Goal: Find specific fact: Find specific fact

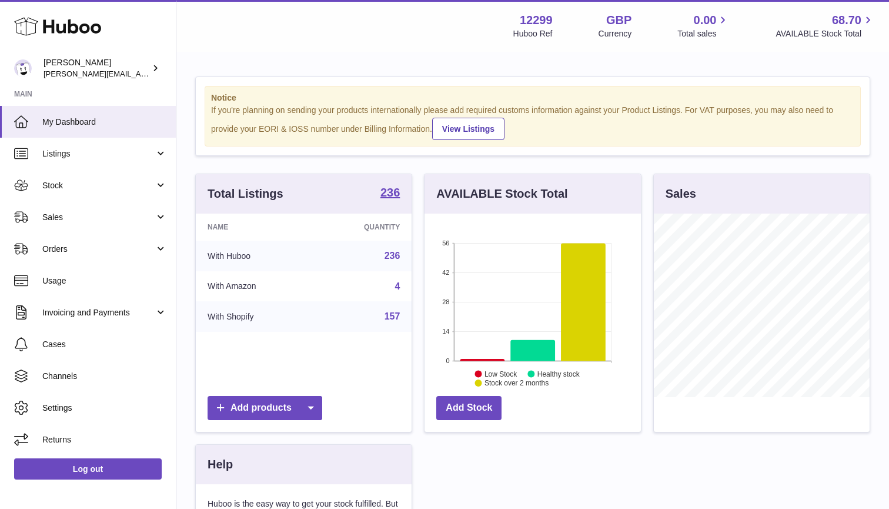
scroll to position [184, 216]
click at [150, 149] on span "Listings" at bounding box center [98, 153] width 112 height 11
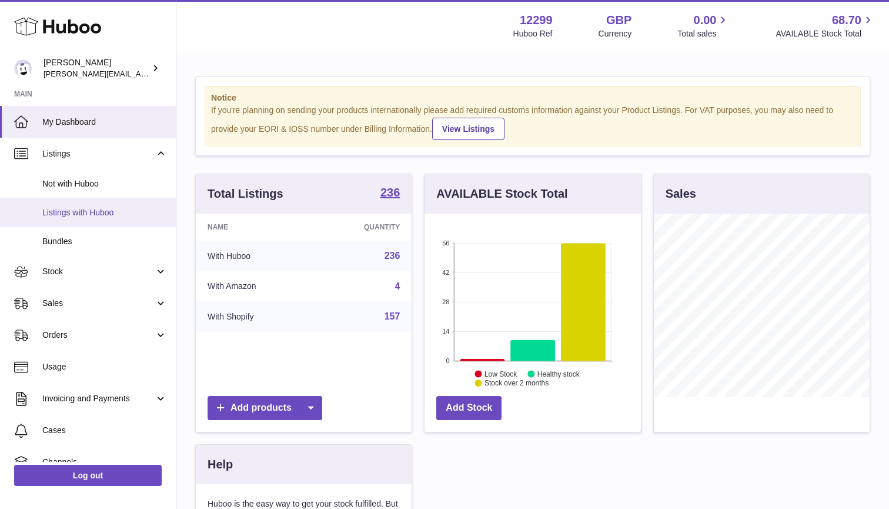
click at [106, 208] on span "Listings with Huboo" at bounding box center [104, 212] width 125 height 11
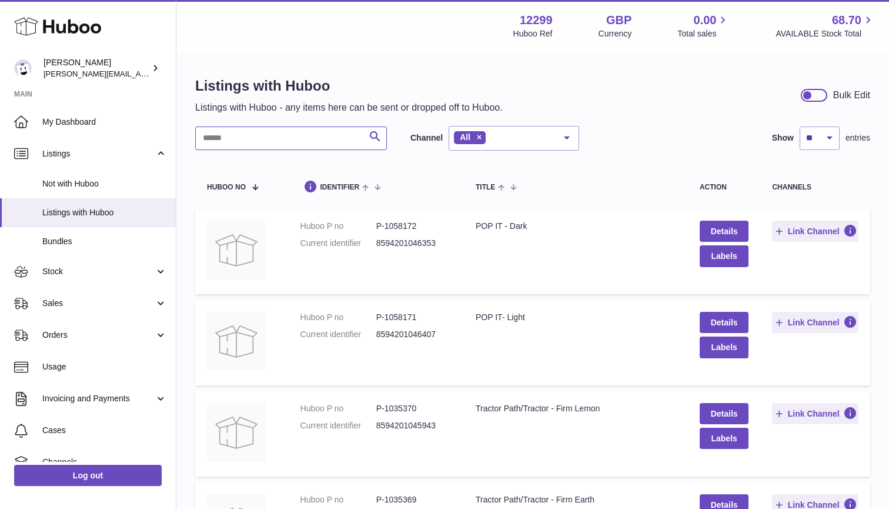
click at [253, 143] on input "text" at bounding box center [291, 138] width 192 height 24
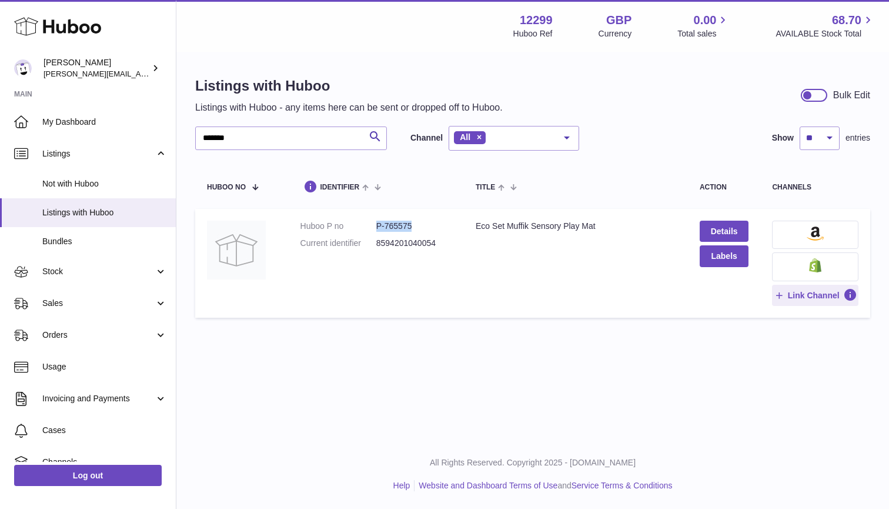
drag, startPoint x: 414, startPoint y: 222, endPoint x: 375, endPoint y: 225, distance: 38.9
click at [375, 225] on dl "Huboo P no P-765575 Current identifier 8594201040054" at bounding box center [377, 238] width 152 height 34
copy dl "P-765575"
drag, startPoint x: 234, startPoint y: 141, endPoint x: 189, endPoint y: 141, distance: 44.1
click at [189, 141] on div "Listings with Huboo Listings with Huboo - any items here can be sent or dropped…" at bounding box center [532, 200] width 713 height 294
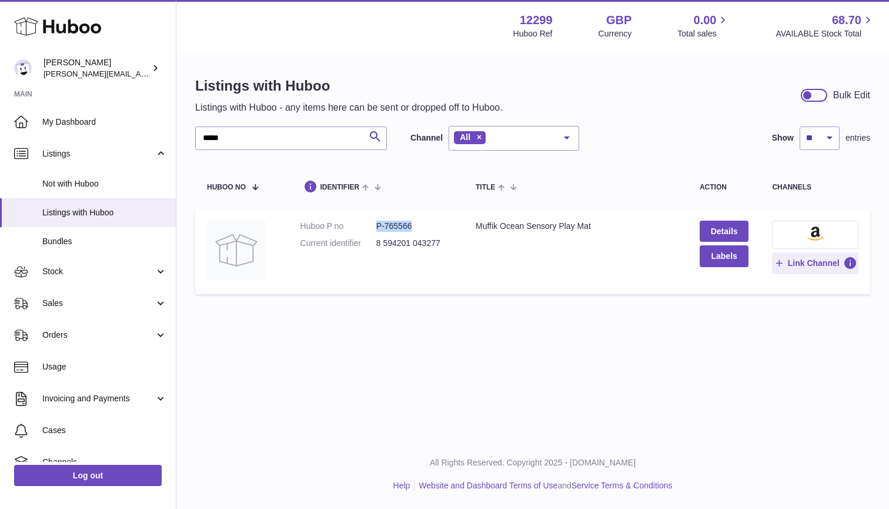
drag, startPoint x: 415, startPoint y: 224, endPoint x: 376, endPoint y: 221, distance: 39.5
click at [376, 221] on dd "P-765566" at bounding box center [414, 226] width 76 height 11
copy dd "P-765566"
drag, startPoint x: 228, startPoint y: 142, endPoint x: 167, endPoint y: 139, distance: 61.2
click at [167, 139] on div "Huboo [PERSON_NAME] [PERSON_NAME][EMAIL_ADDRESS][DOMAIN_NAME] Main My Dashboard…" at bounding box center [444, 254] width 889 height 509
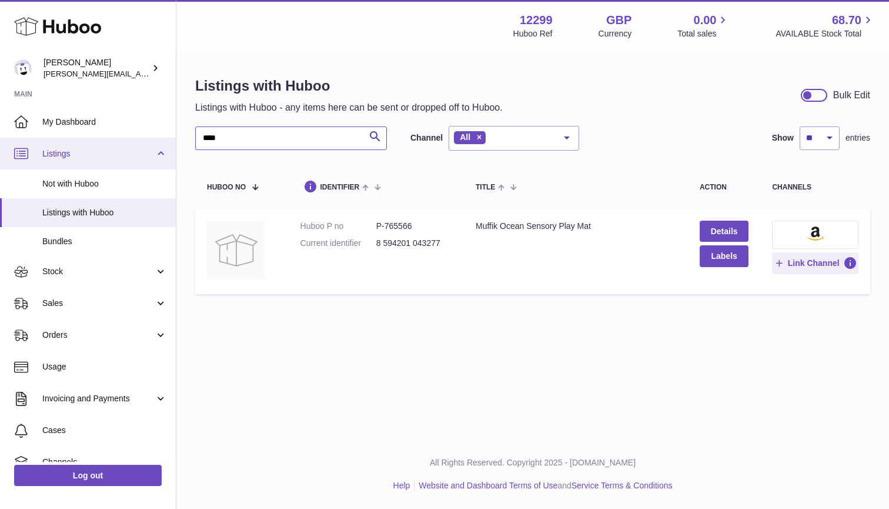
type input "*****"
click at [279, 137] on input "*****" at bounding box center [291, 138] width 192 height 24
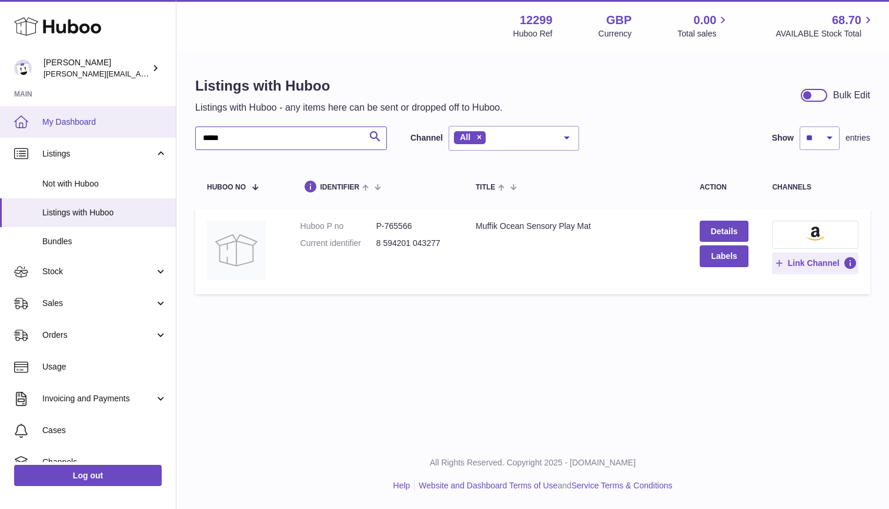
drag, startPoint x: 235, startPoint y: 138, endPoint x: 163, endPoint y: 135, distance: 71.8
click at [162, 135] on div "Huboo [PERSON_NAME] [PERSON_NAME][EMAIL_ADDRESS][DOMAIN_NAME] Main My Dashboard…" at bounding box center [444, 254] width 889 height 509
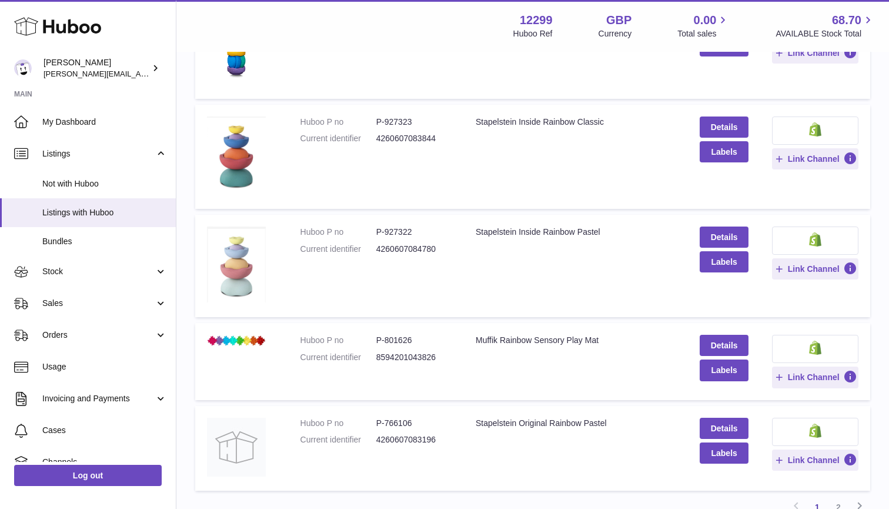
scroll to position [746, 0]
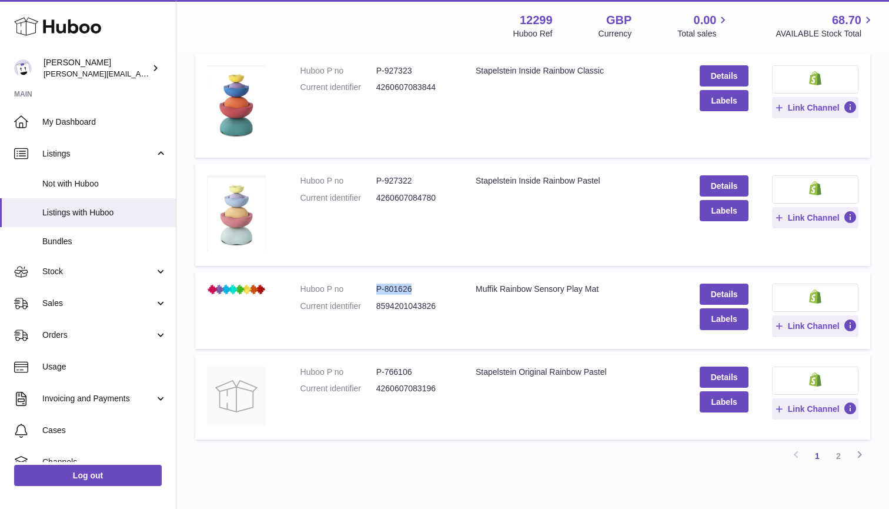
drag, startPoint x: 415, startPoint y: 283, endPoint x: 371, endPoint y: 285, distance: 43.6
click at [371, 285] on dl "Huboo P no P-801626 Current identifier 8594201043826" at bounding box center [377, 300] width 152 height 34
copy dl "P-801626"
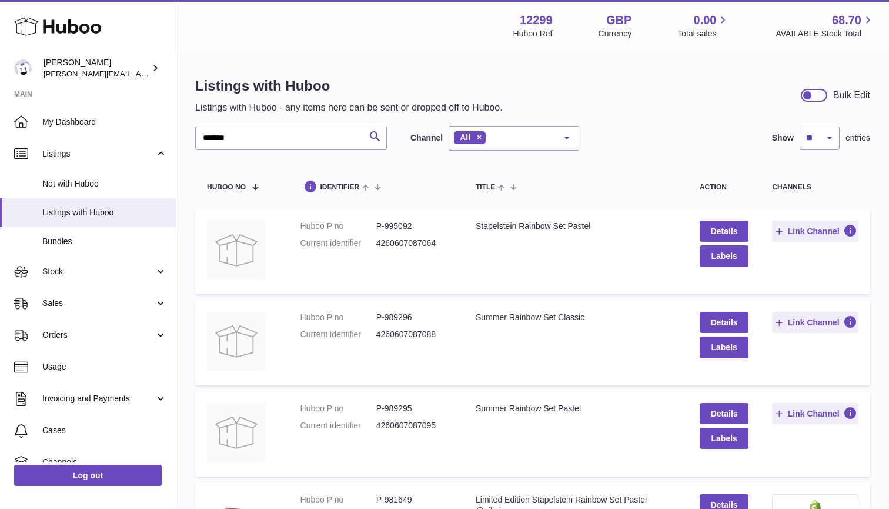
scroll to position [0, 0]
drag, startPoint x: 259, startPoint y: 136, endPoint x: 146, endPoint y: 132, distance: 112.4
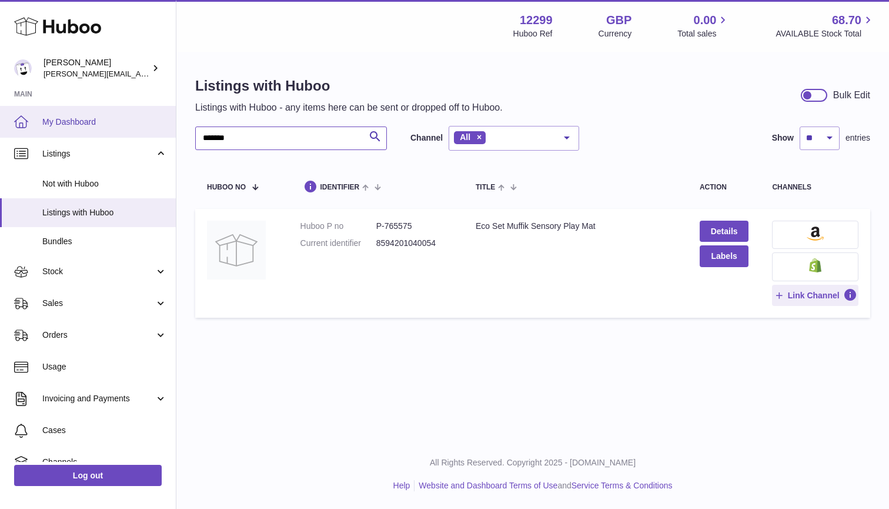
drag, startPoint x: 273, startPoint y: 138, endPoint x: 153, endPoint y: 131, distance: 120.8
click at [152, 131] on div "Huboo [PERSON_NAME] [PERSON_NAME][EMAIL_ADDRESS][DOMAIN_NAME] Main My Dashboard…" at bounding box center [444, 254] width 889 height 509
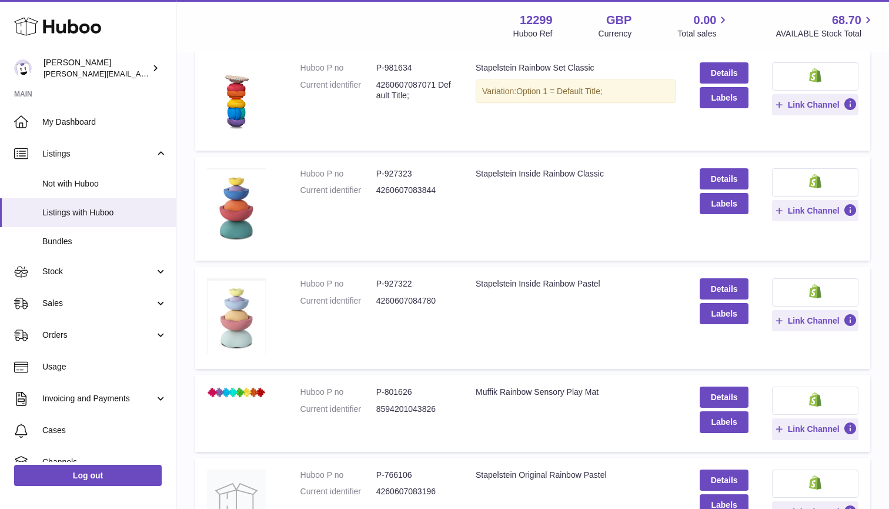
scroll to position [765, 0]
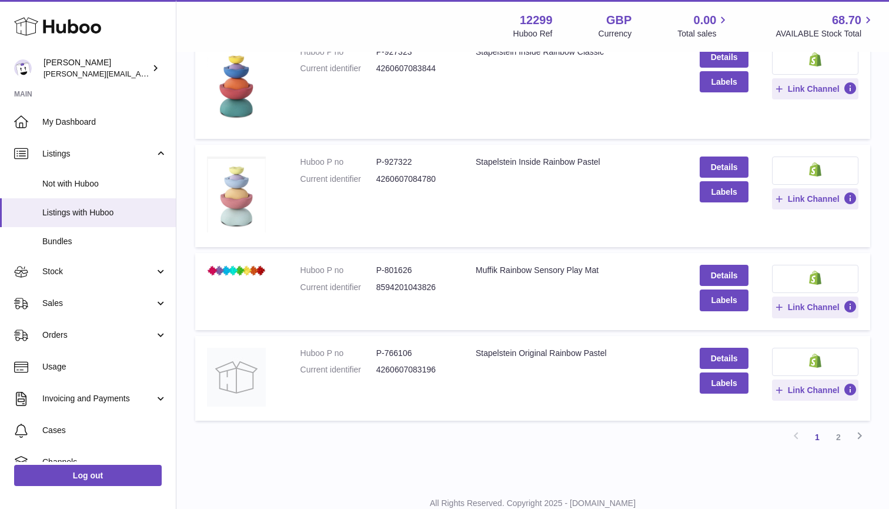
type input "*******"
drag, startPoint x: 412, startPoint y: 265, endPoint x: 378, endPoint y: 266, distance: 34.1
click at [378, 266] on dd "P-801626" at bounding box center [414, 270] width 76 height 11
copy dd "P-801626"
